Goal: Task Accomplishment & Management: Manage account settings

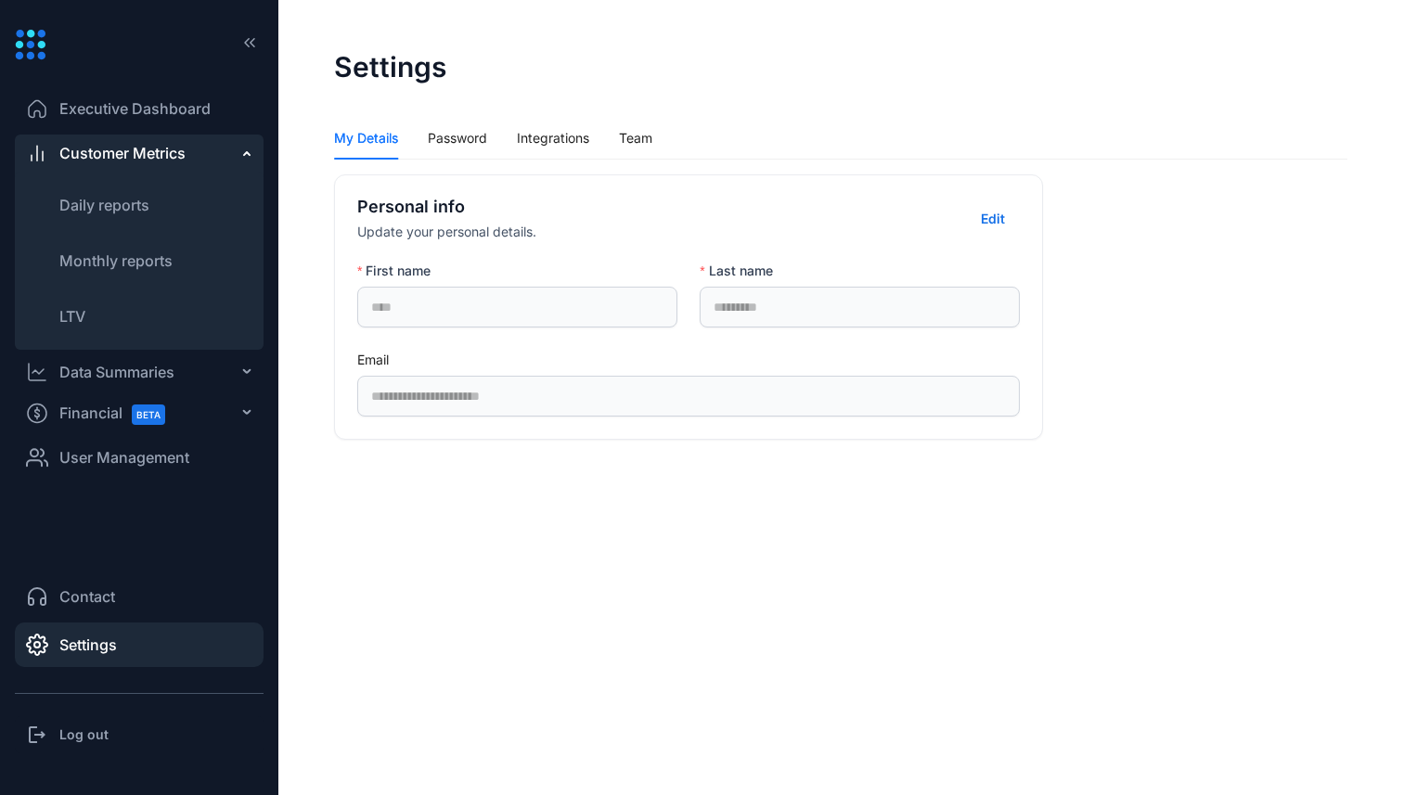
click at [490, 144] on div "My Details Password Integrations Team" at bounding box center [493, 138] width 318 height 43
click at [588, 134] on div "Integrations" at bounding box center [553, 138] width 72 height 20
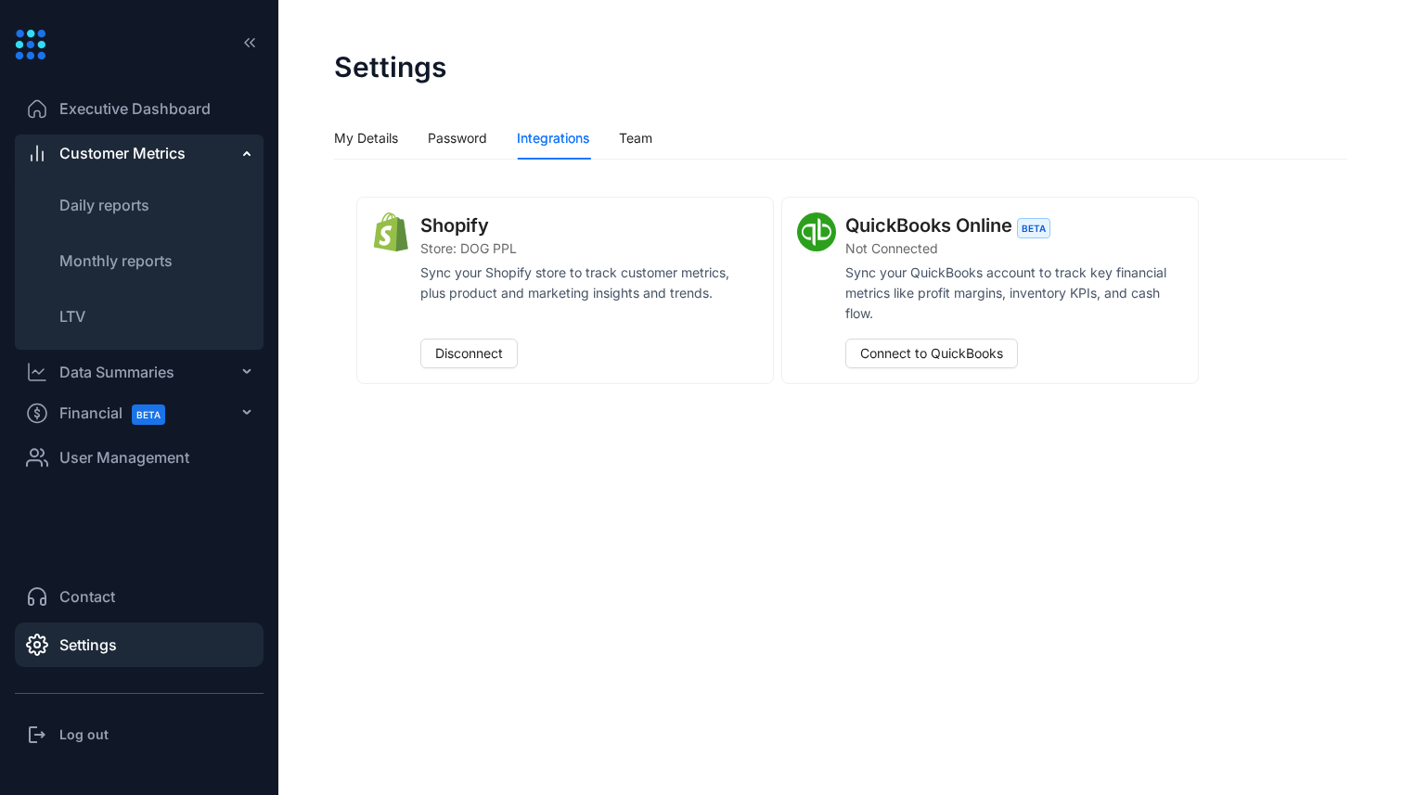
click at [153, 471] on li "User Management" at bounding box center [139, 457] width 249 height 45
